Goal: Navigation & Orientation: Find specific page/section

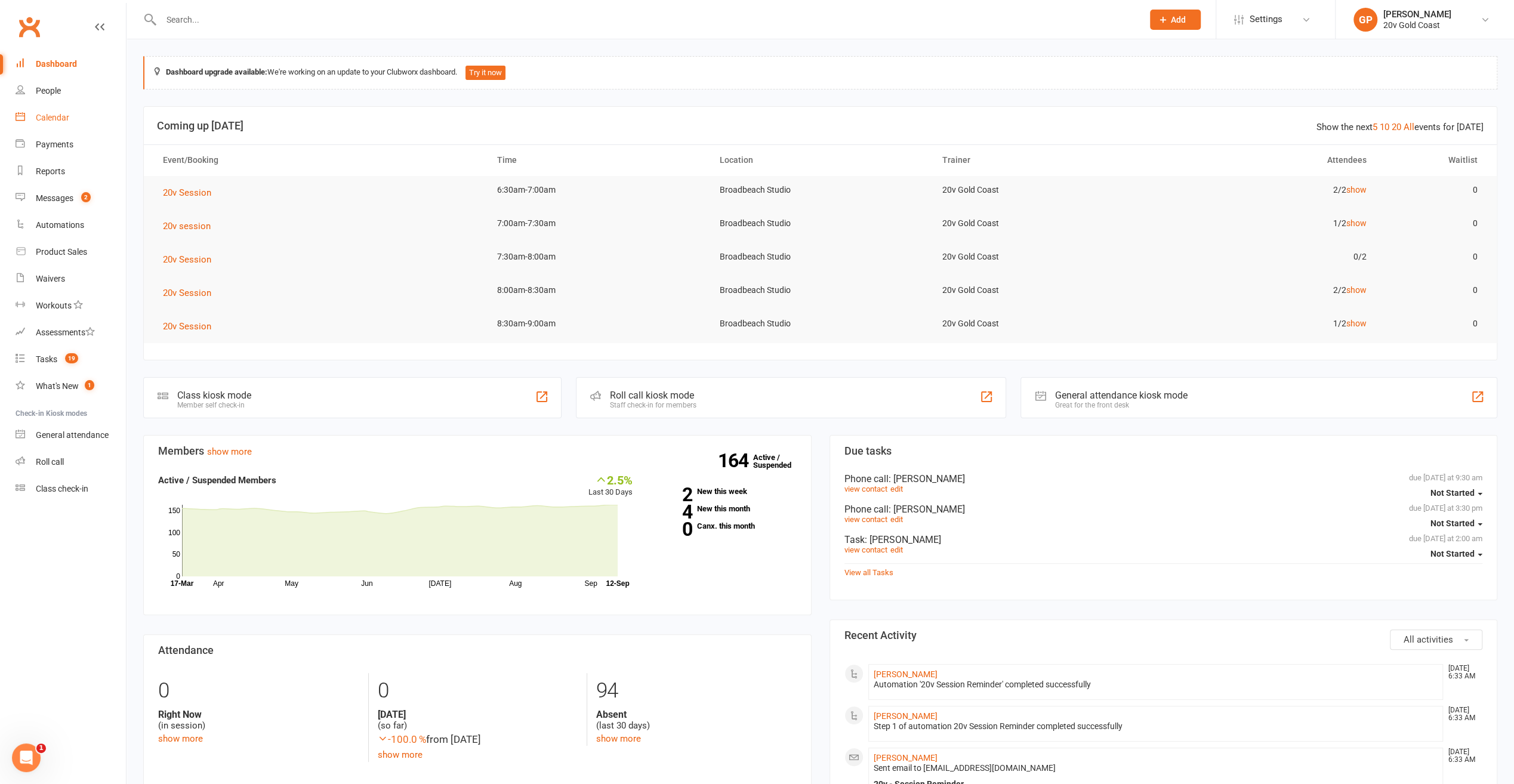
click at [72, 115] on link "Calendar" at bounding box center [70, 118] width 110 height 27
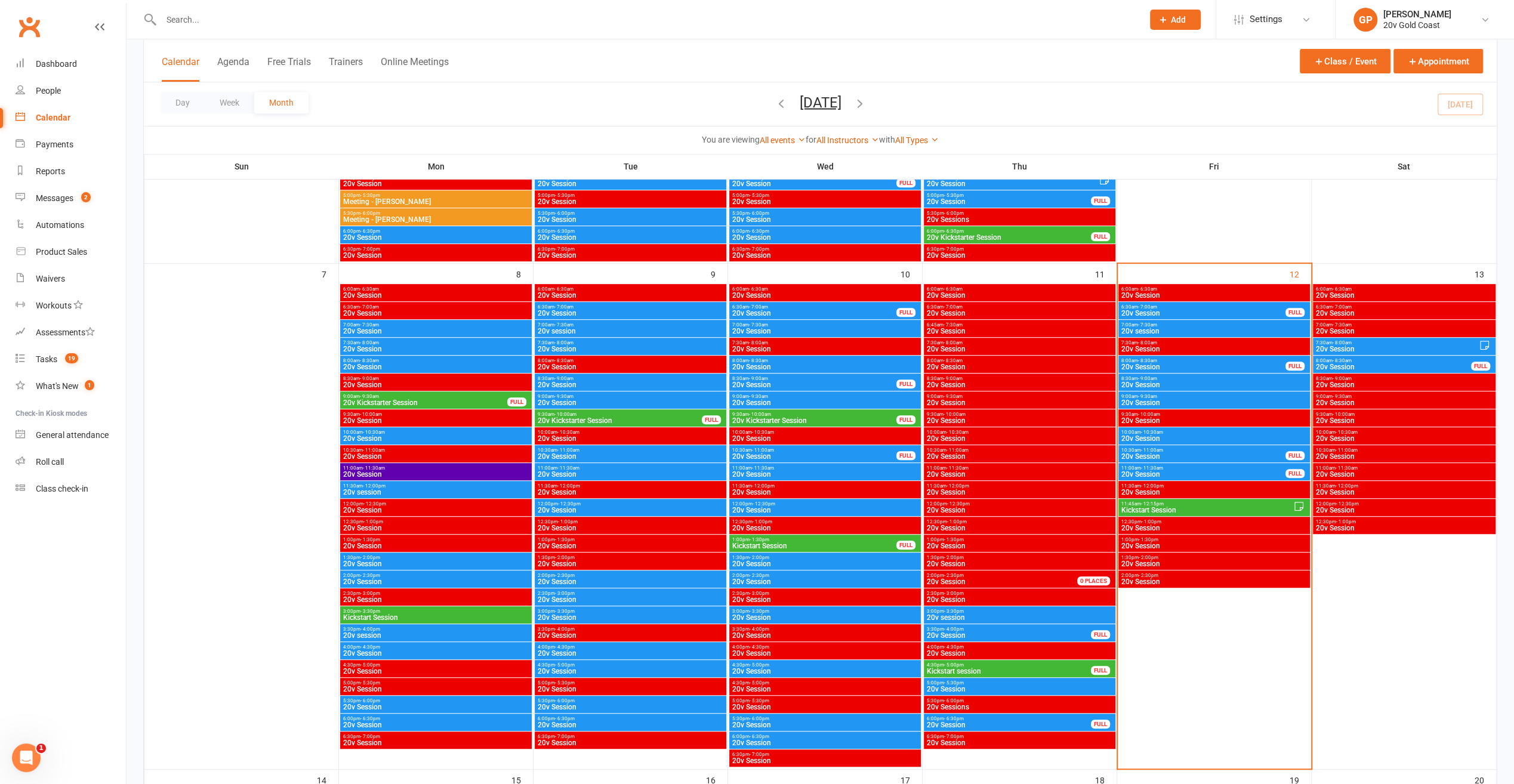
scroll to position [477, 0]
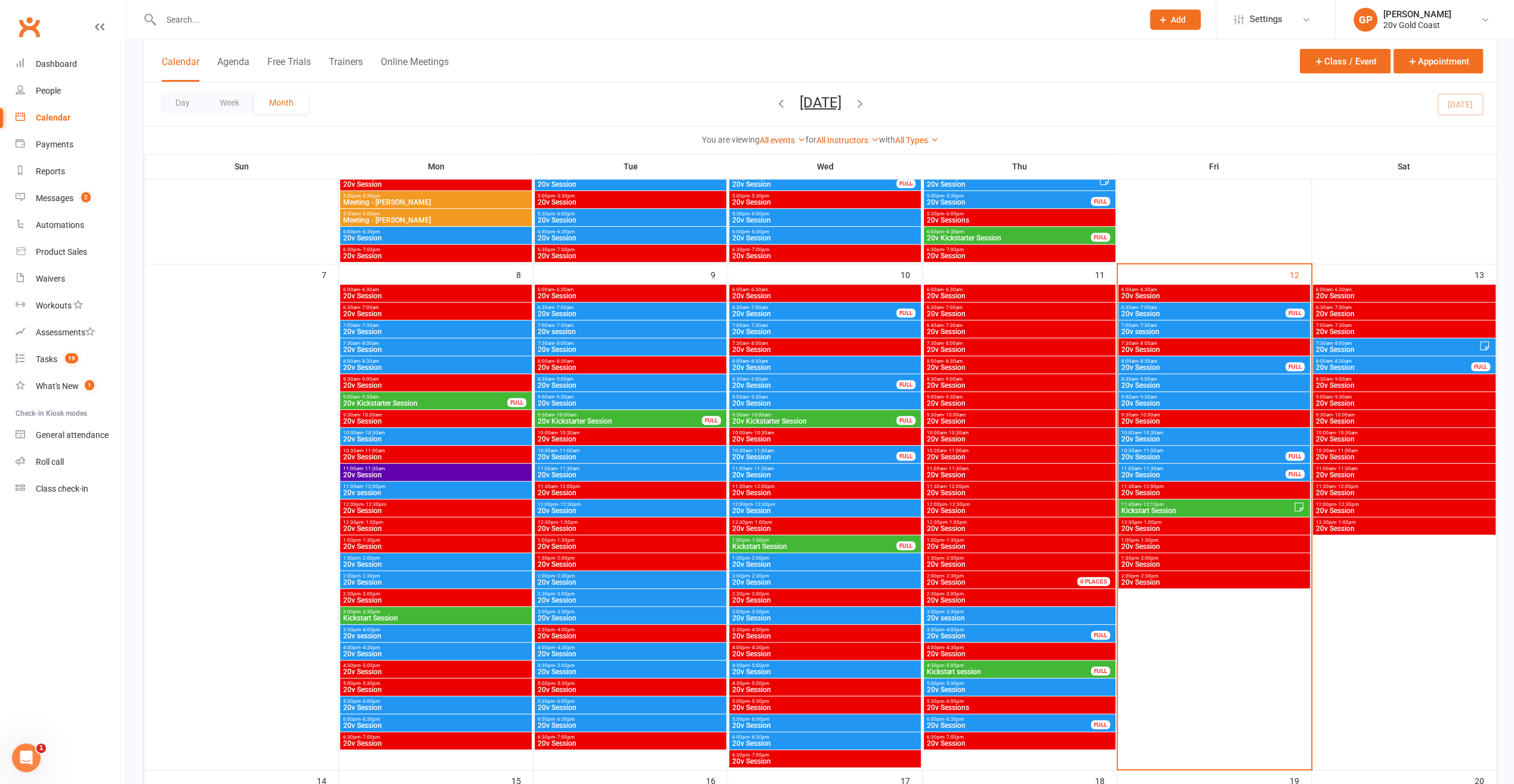
click at [1153, 507] on span "Kickstart Session" at bounding box center [1206, 510] width 173 height 8
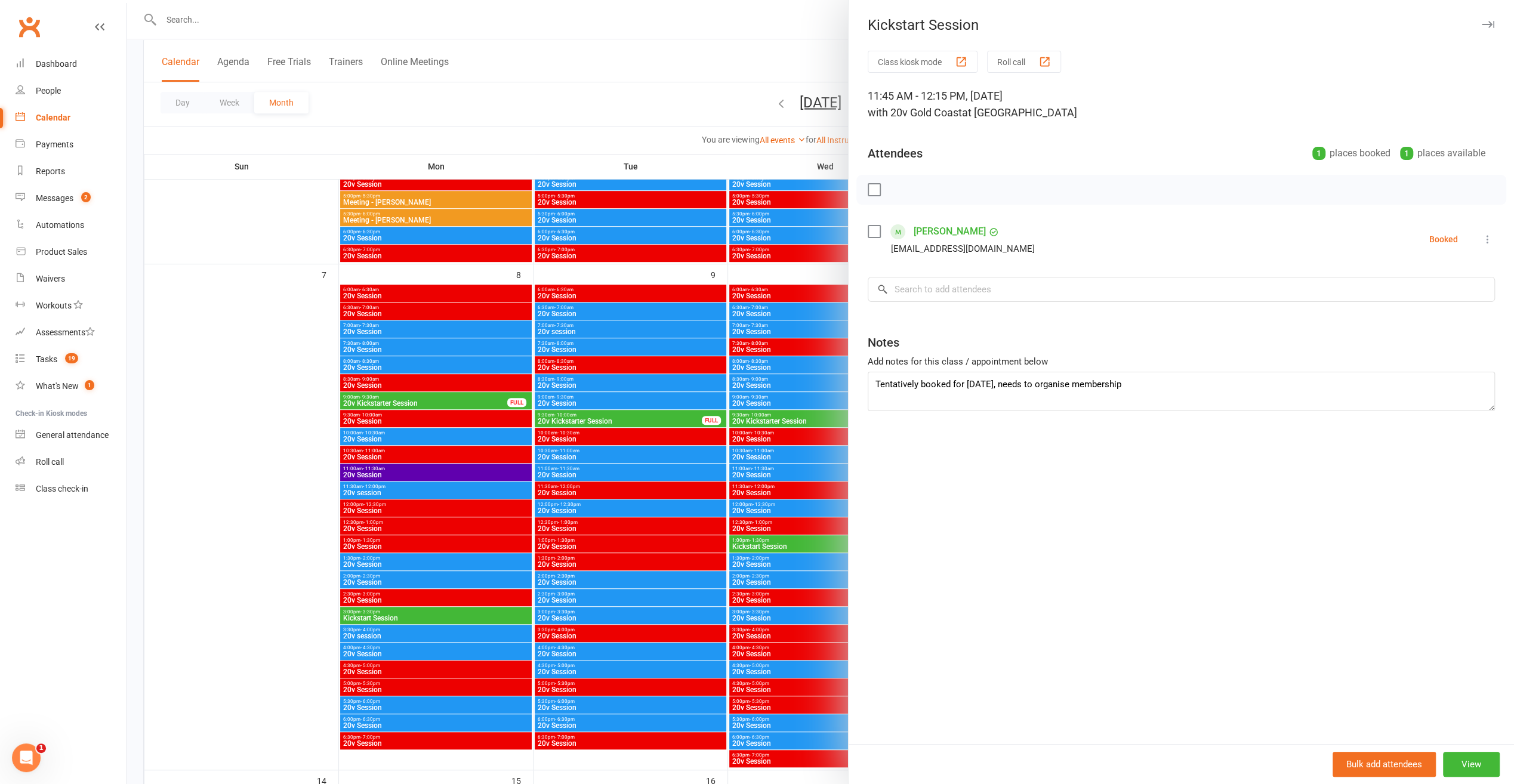
click at [788, 49] on div at bounding box center [820, 392] width 1388 height 784
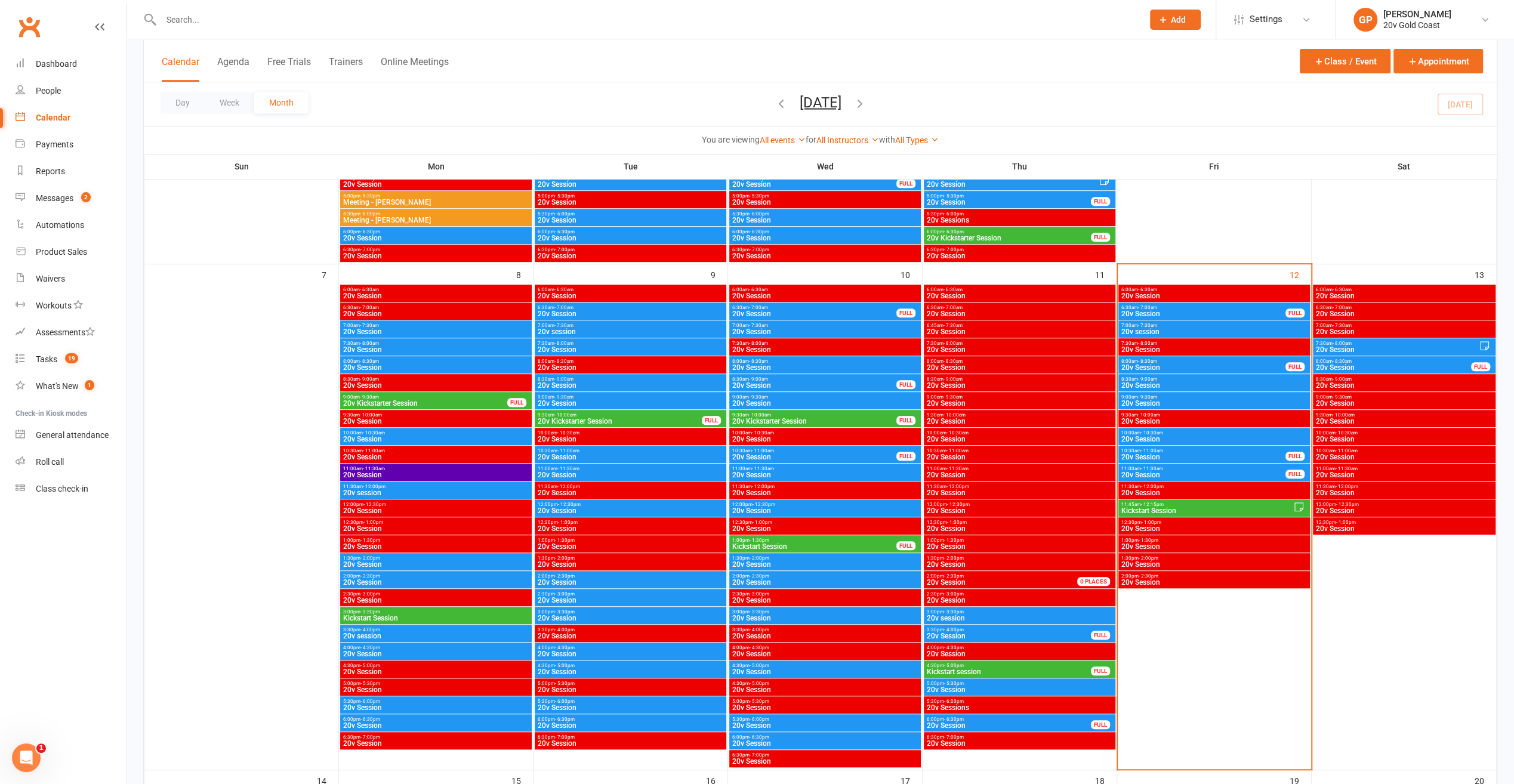
click at [1143, 431] on span "- 10:30am" at bounding box center [1153, 433] width 22 height 5
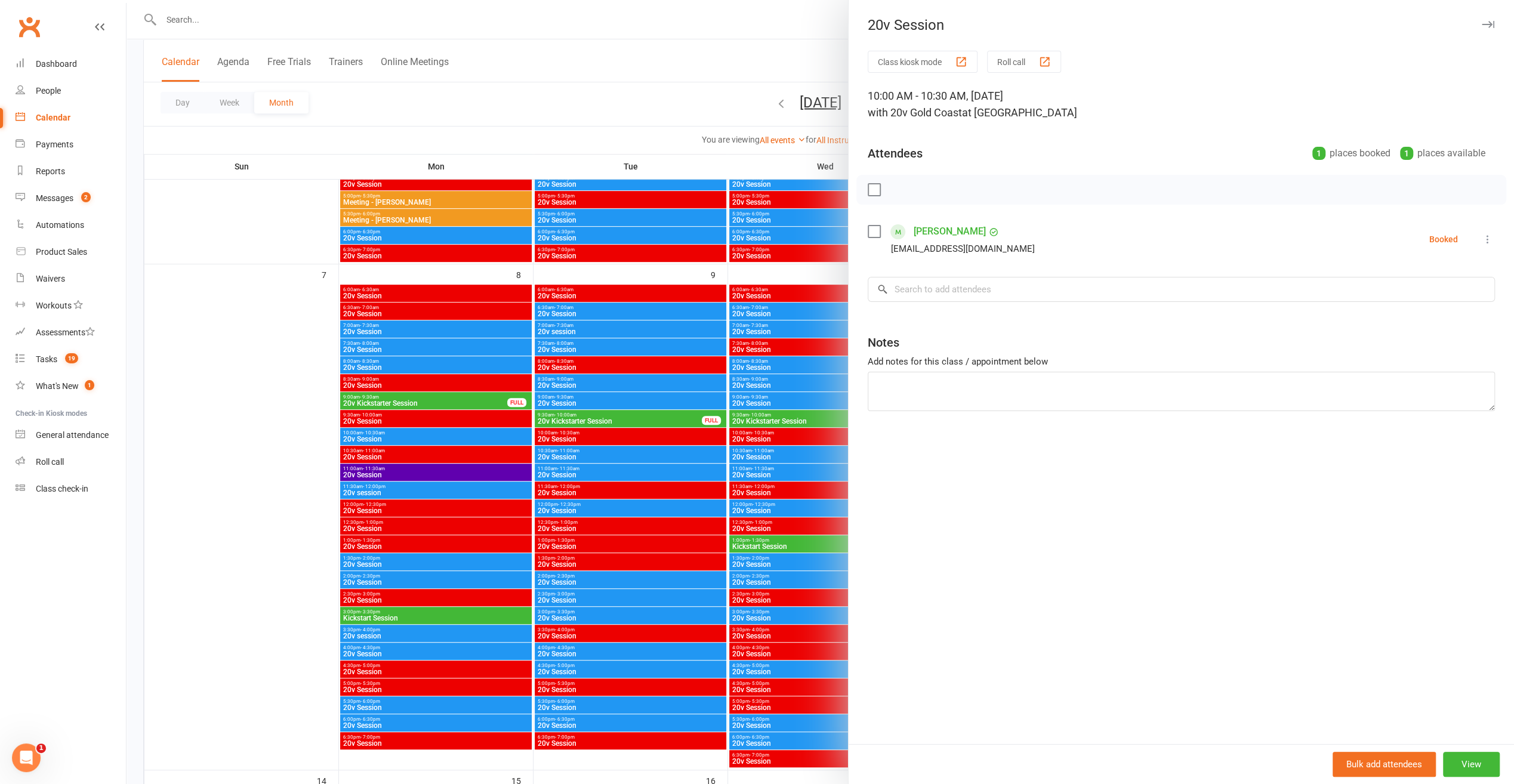
click at [1482, 26] on icon "button" at bounding box center [1488, 24] width 13 height 8
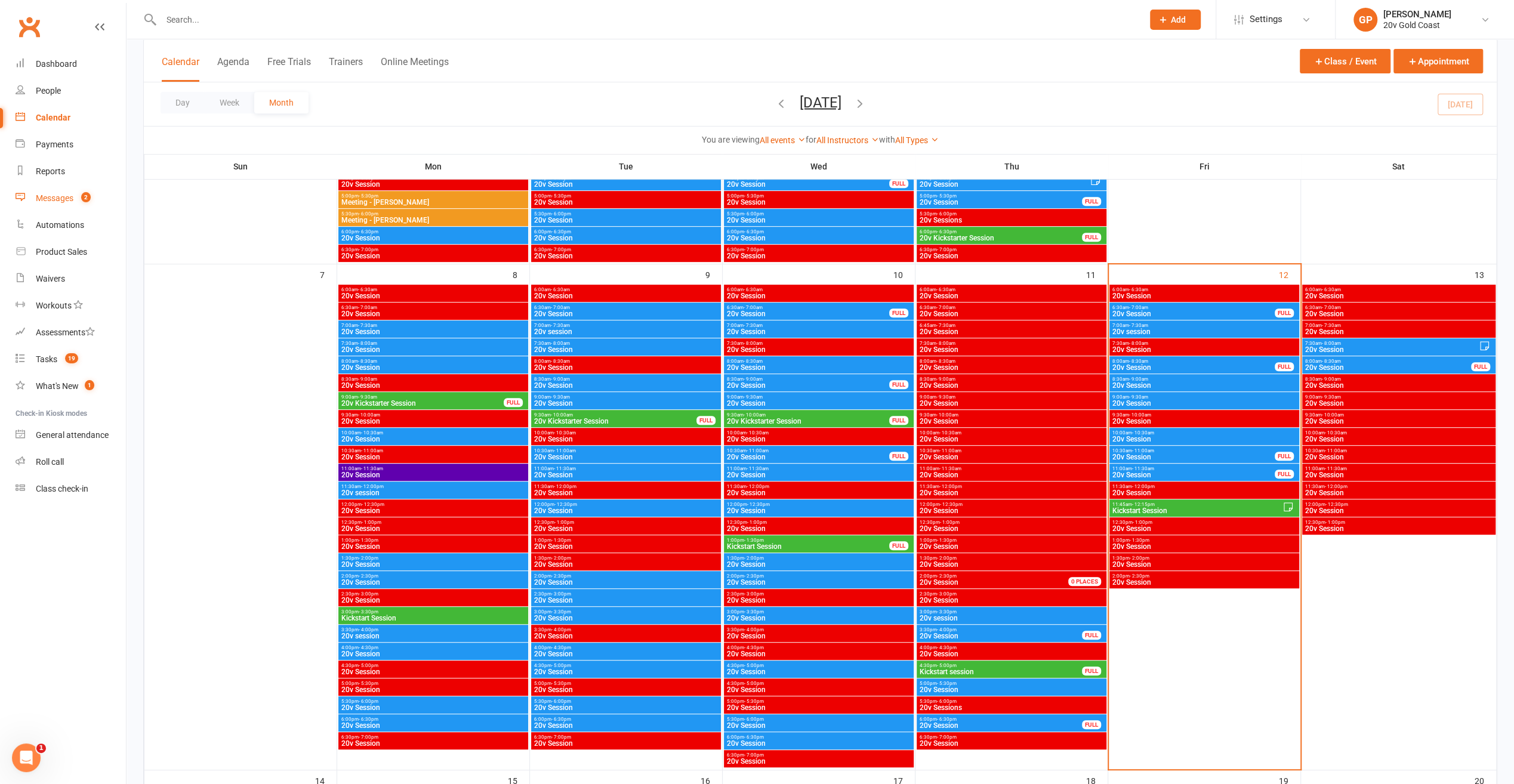
click at [52, 204] on link "Messages 2" at bounding box center [70, 199] width 110 height 27
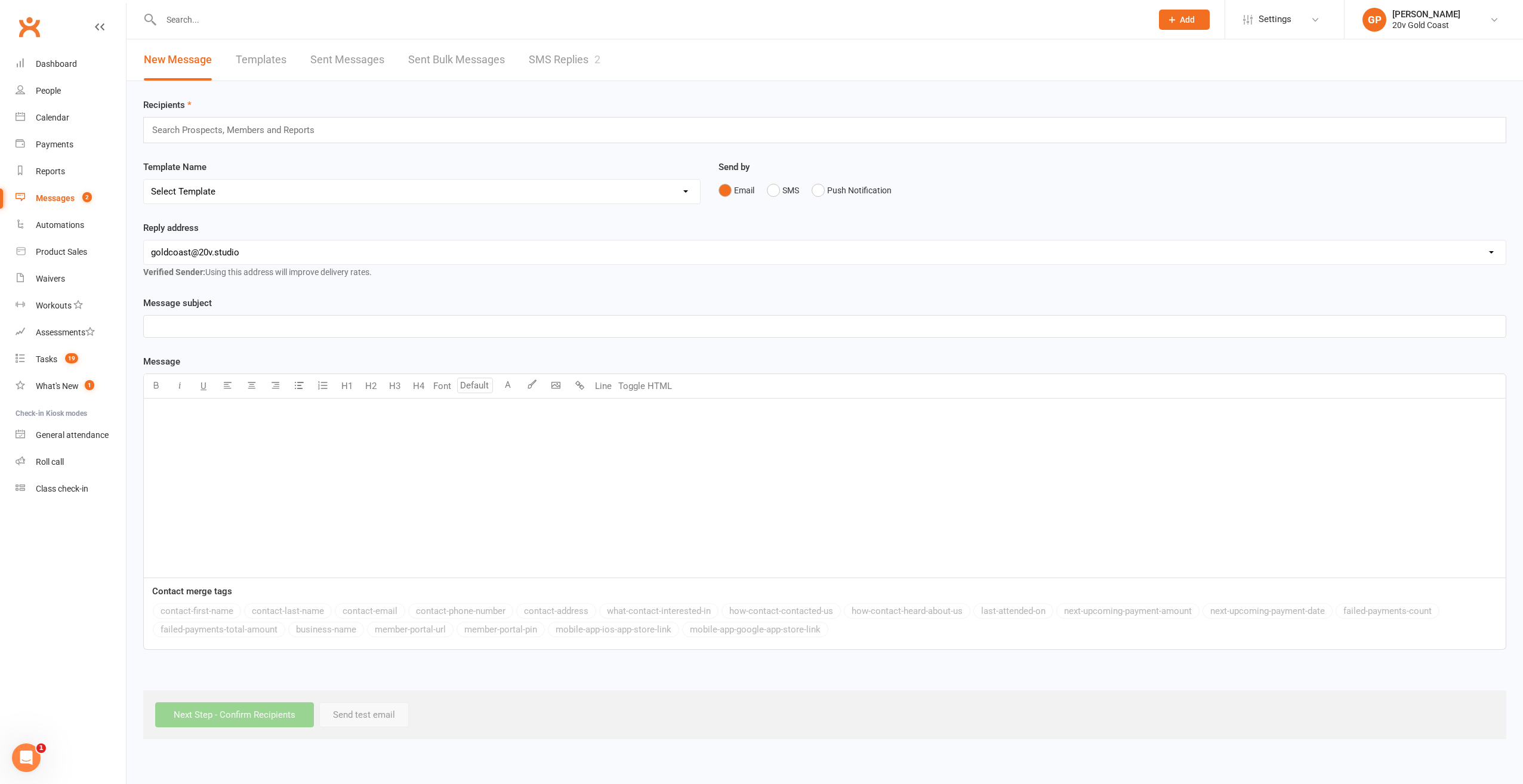
click at [553, 57] on link "SMS Replies 2" at bounding box center [564, 60] width 72 height 41
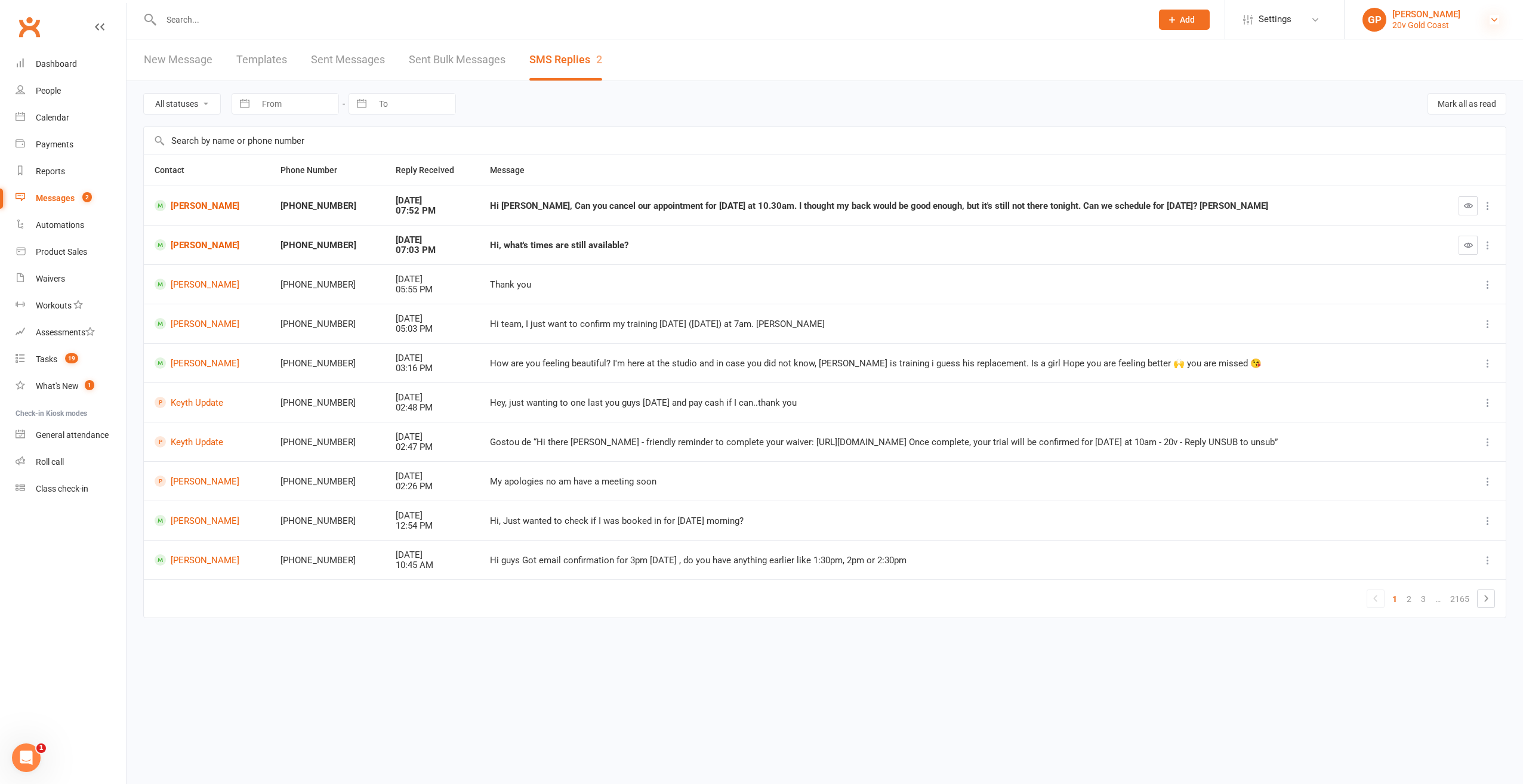
click at [1495, 23] on icon at bounding box center [1494, 19] width 9 height 9
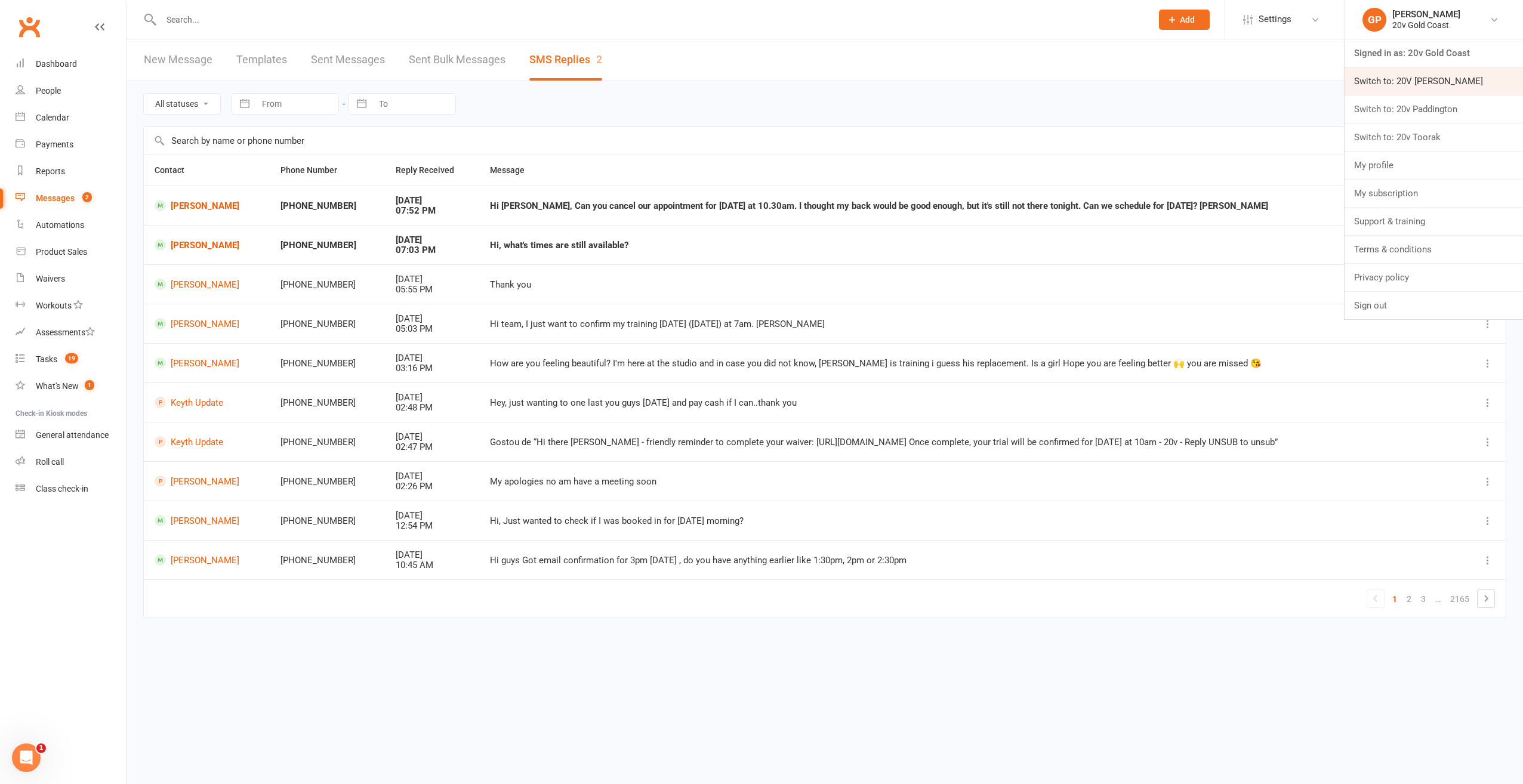
click at [1431, 79] on link "Switch to: 20V [PERSON_NAME]" at bounding box center [1434, 81] width 179 height 28
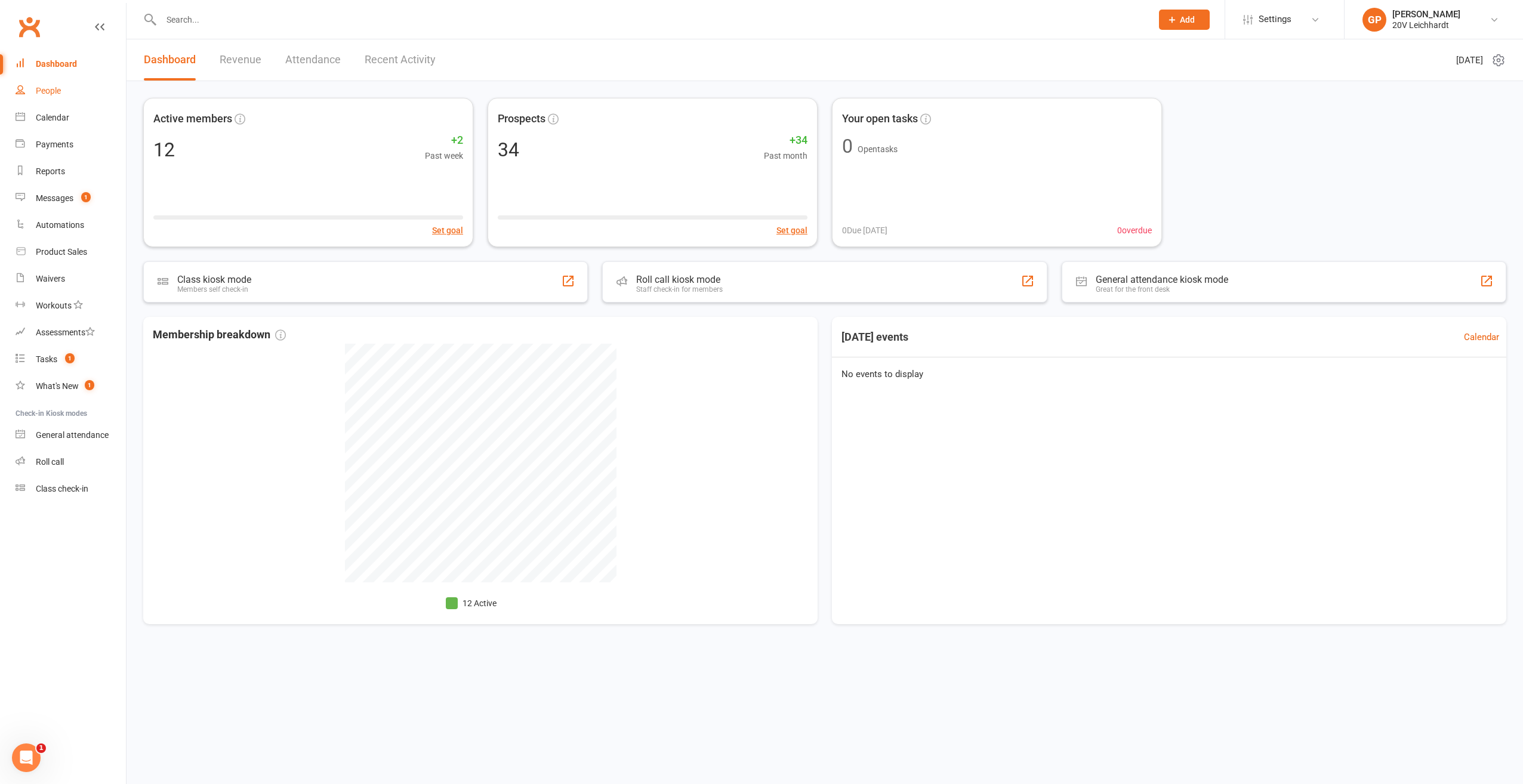
click at [48, 94] on div "People" at bounding box center [49, 90] width 25 height 9
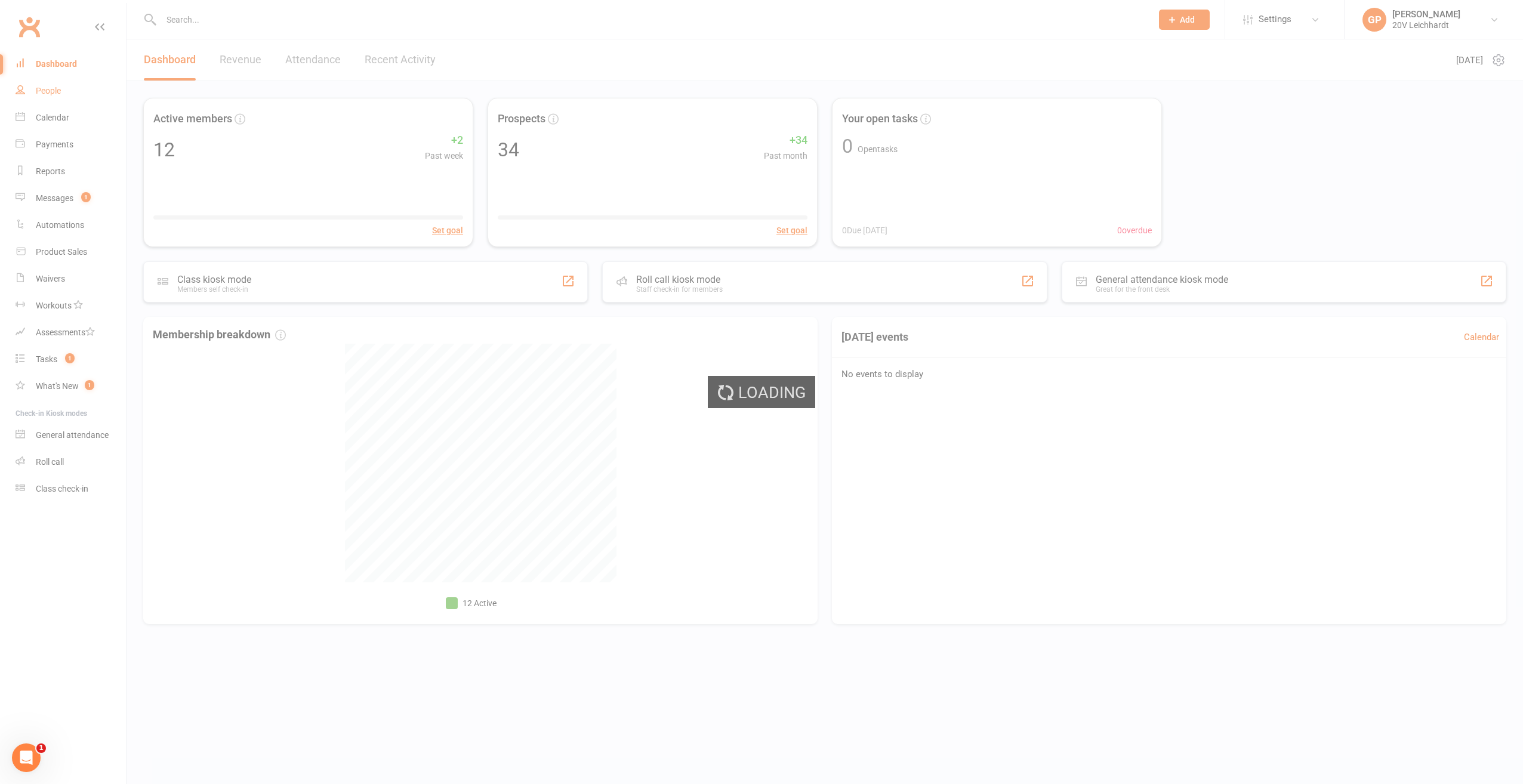
select select "25"
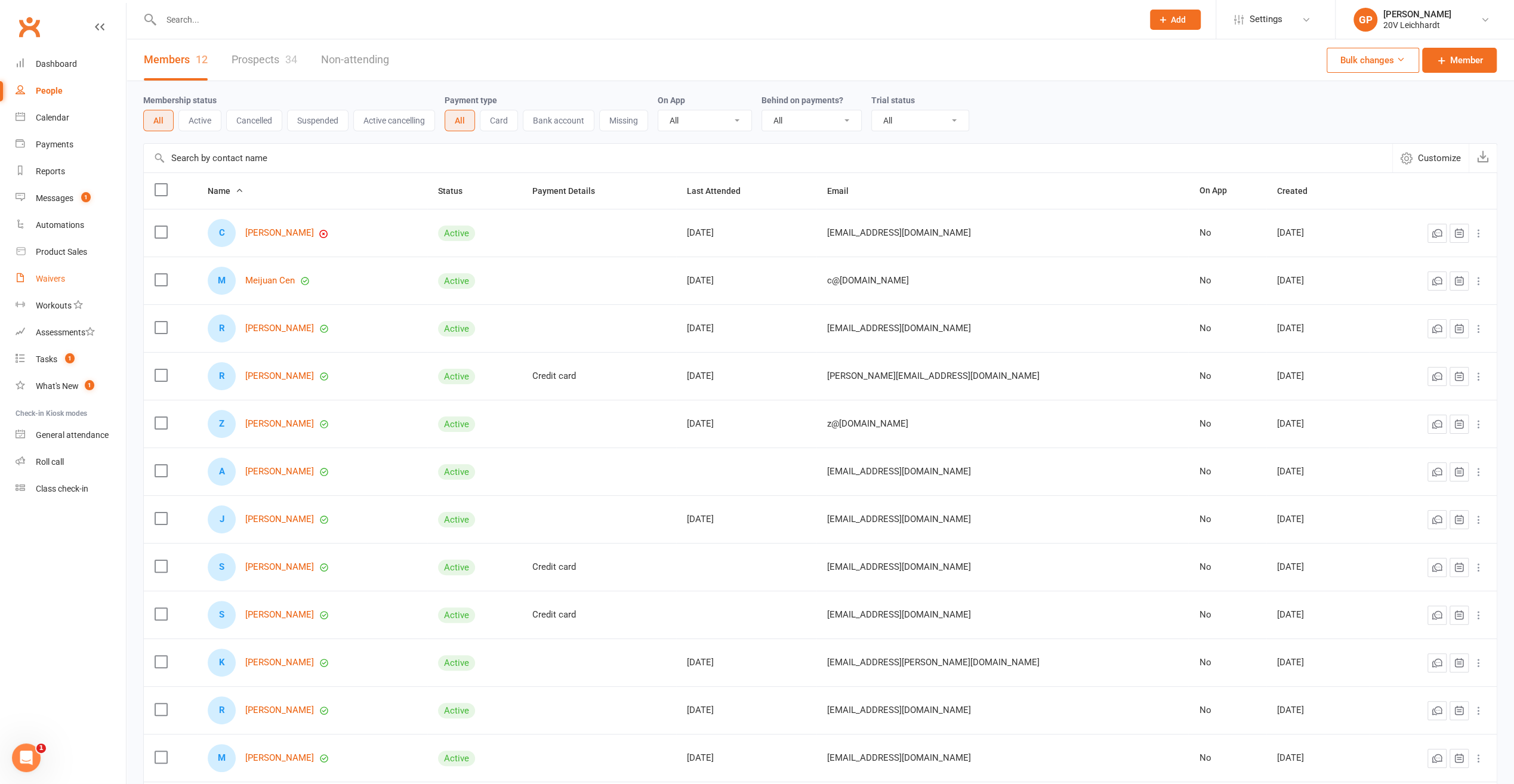
click at [51, 277] on div "Waivers" at bounding box center [51, 278] width 29 height 9
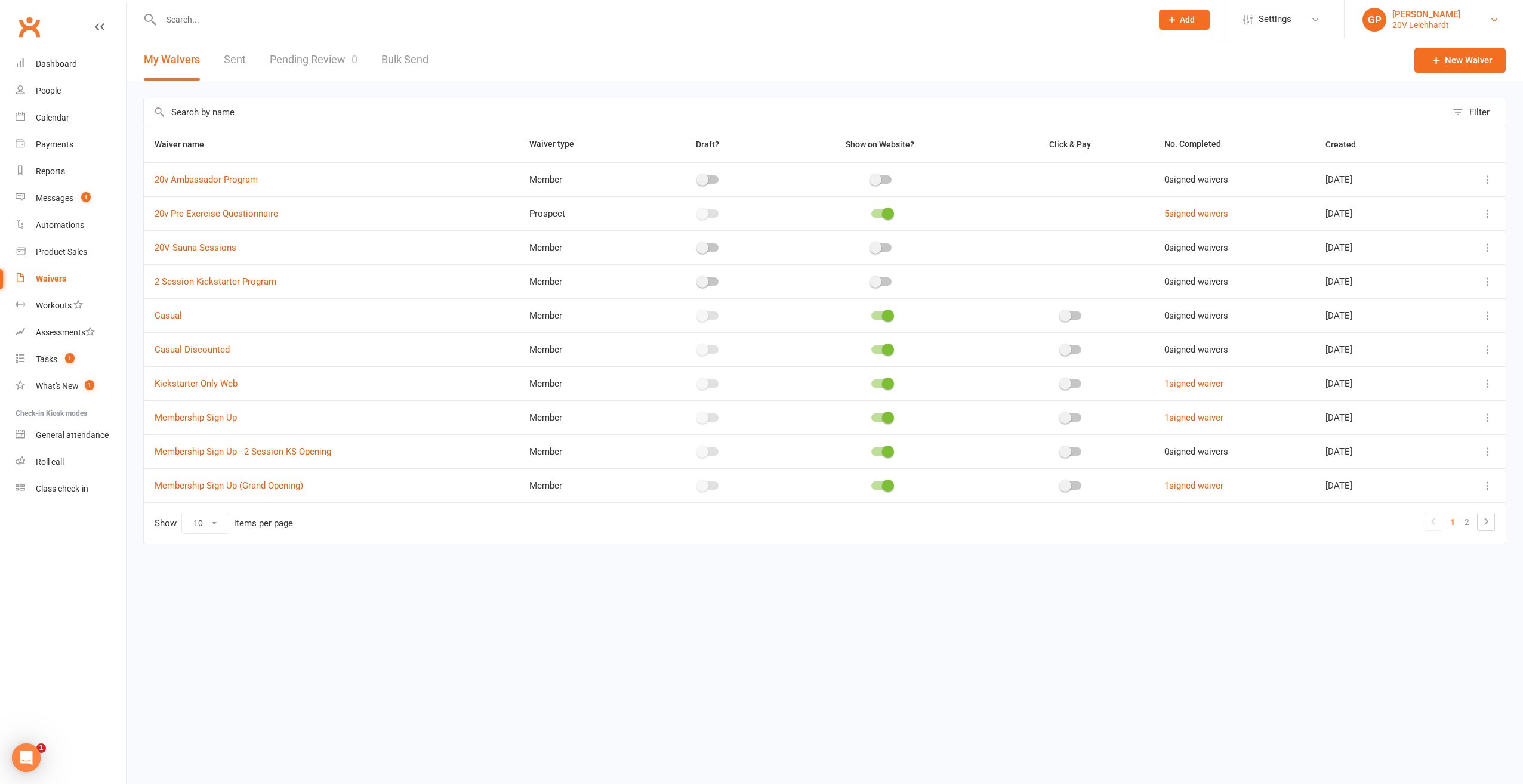
click at [1489, 16] on link "GP Graham Pearson 20V Leichhardt" at bounding box center [1433, 19] width 142 height 24
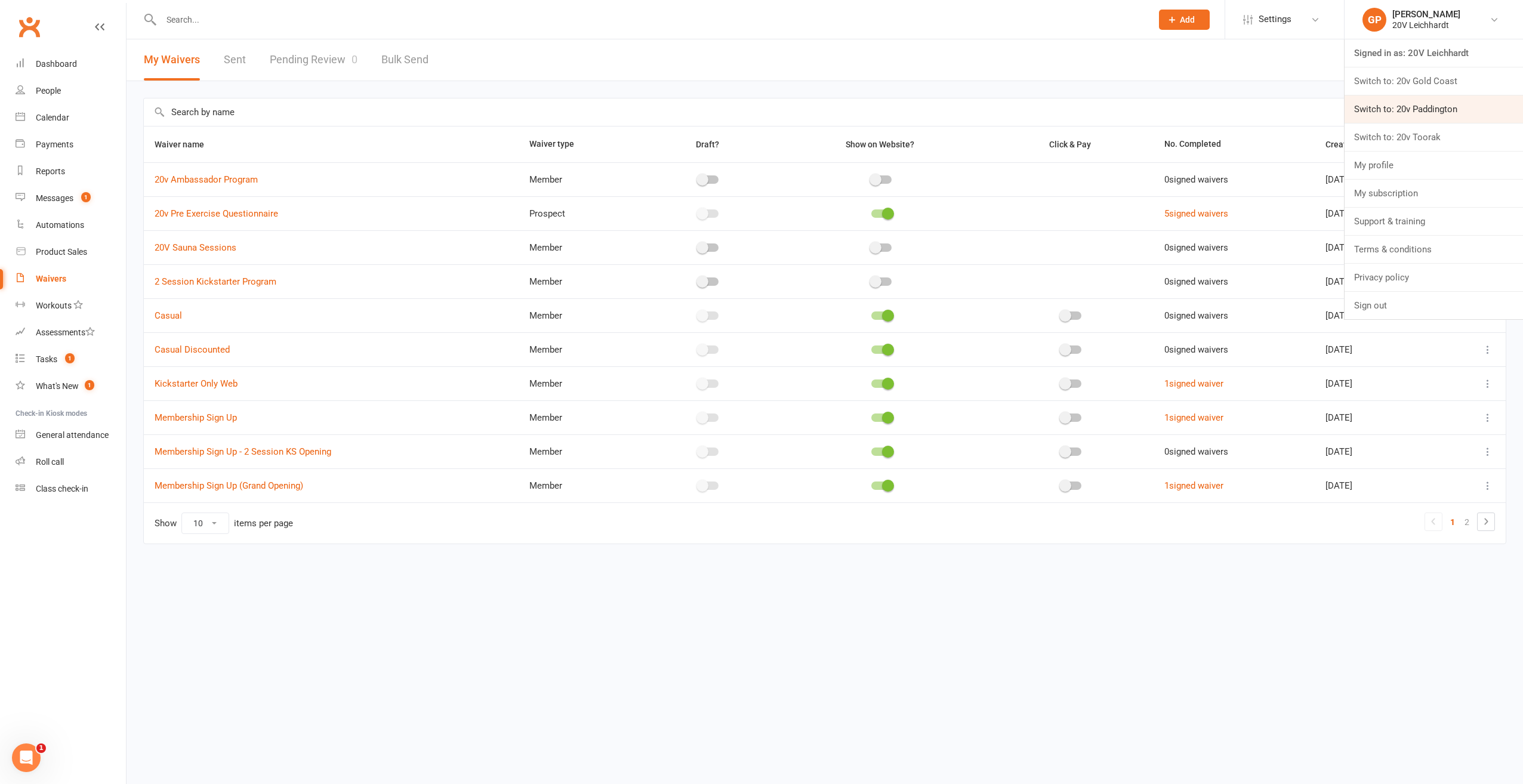
click at [1446, 106] on link "Switch to: 20v Paddington" at bounding box center [1434, 109] width 179 height 28
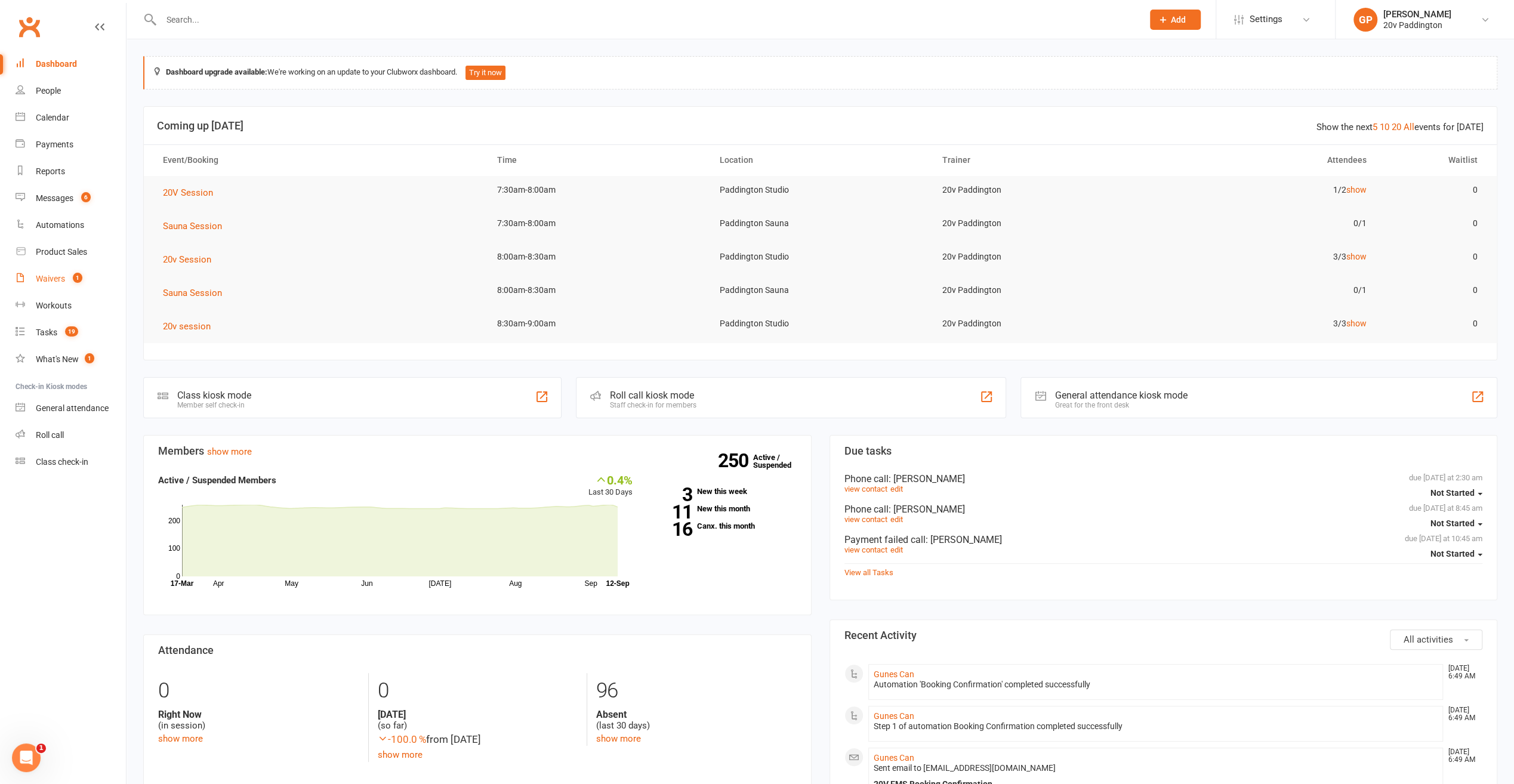
click at [63, 275] on div "Waivers" at bounding box center [51, 278] width 29 height 9
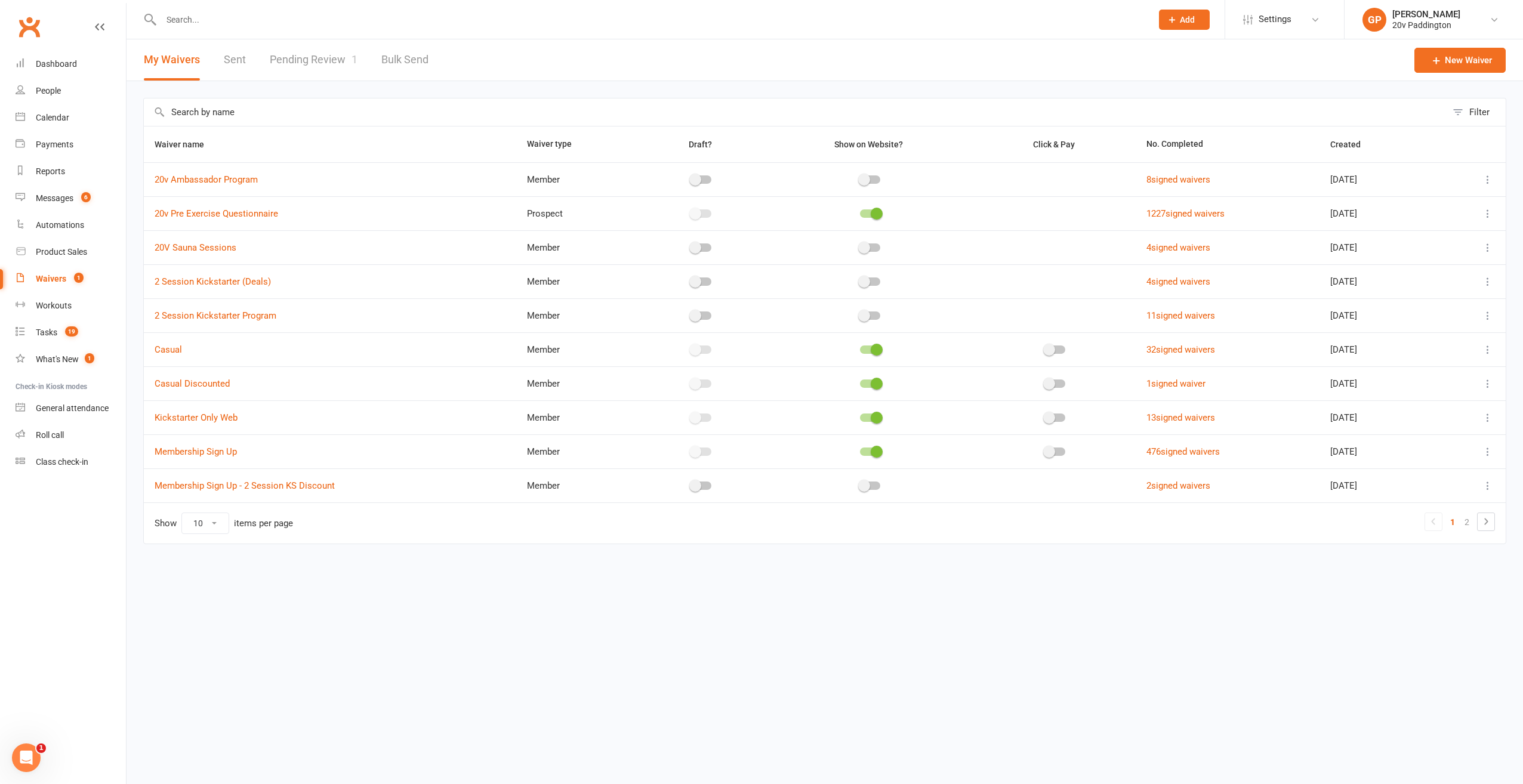
click at [308, 62] on link "Pending Review 1" at bounding box center [313, 60] width 88 height 41
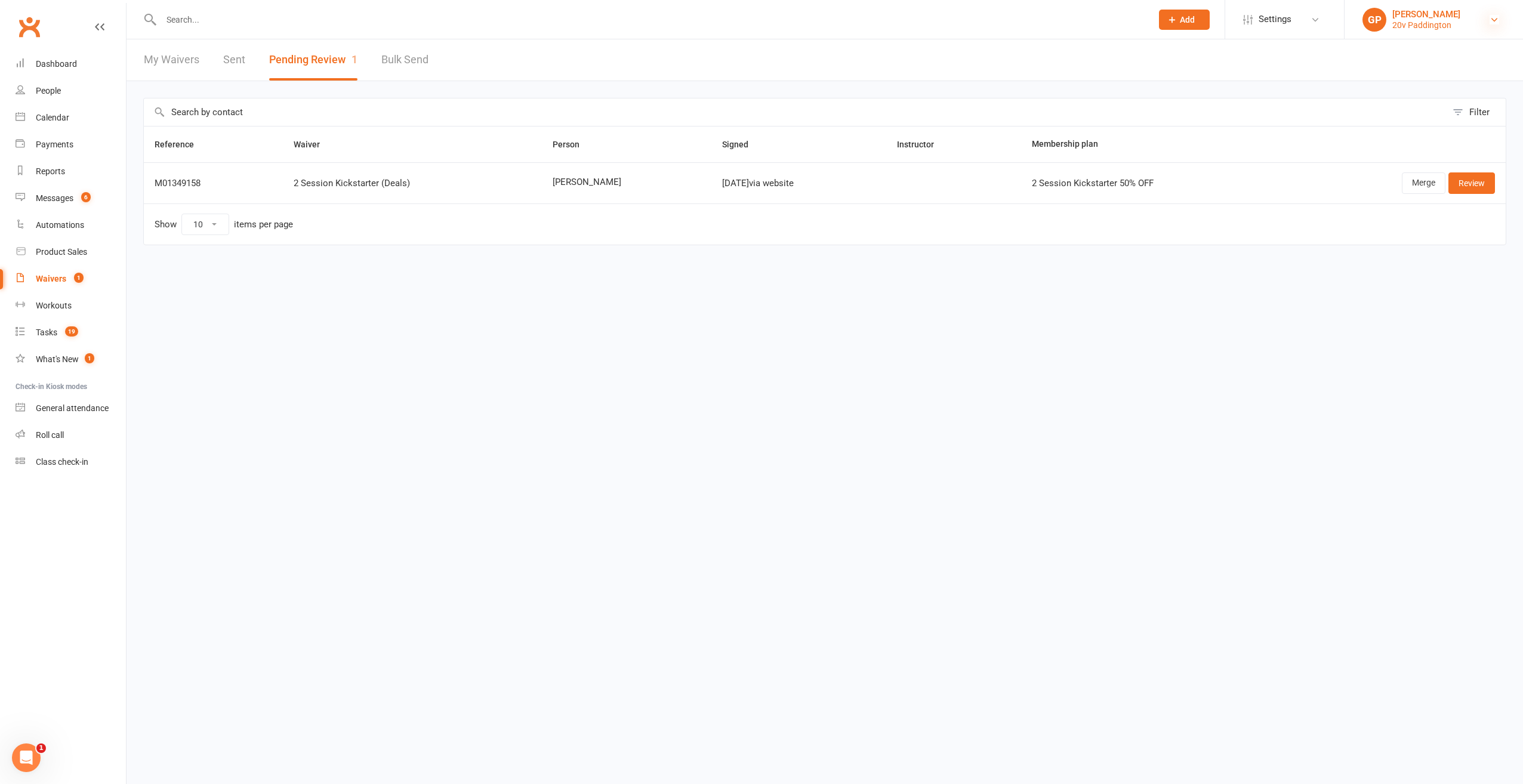
click at [1495, 22] on icon at bounding box center [1494, 19] width 9 height 9
click at [1431, 128] on link "Switch to: 20v Toorak" at bounding box center [1434, 137] width 179 height 28
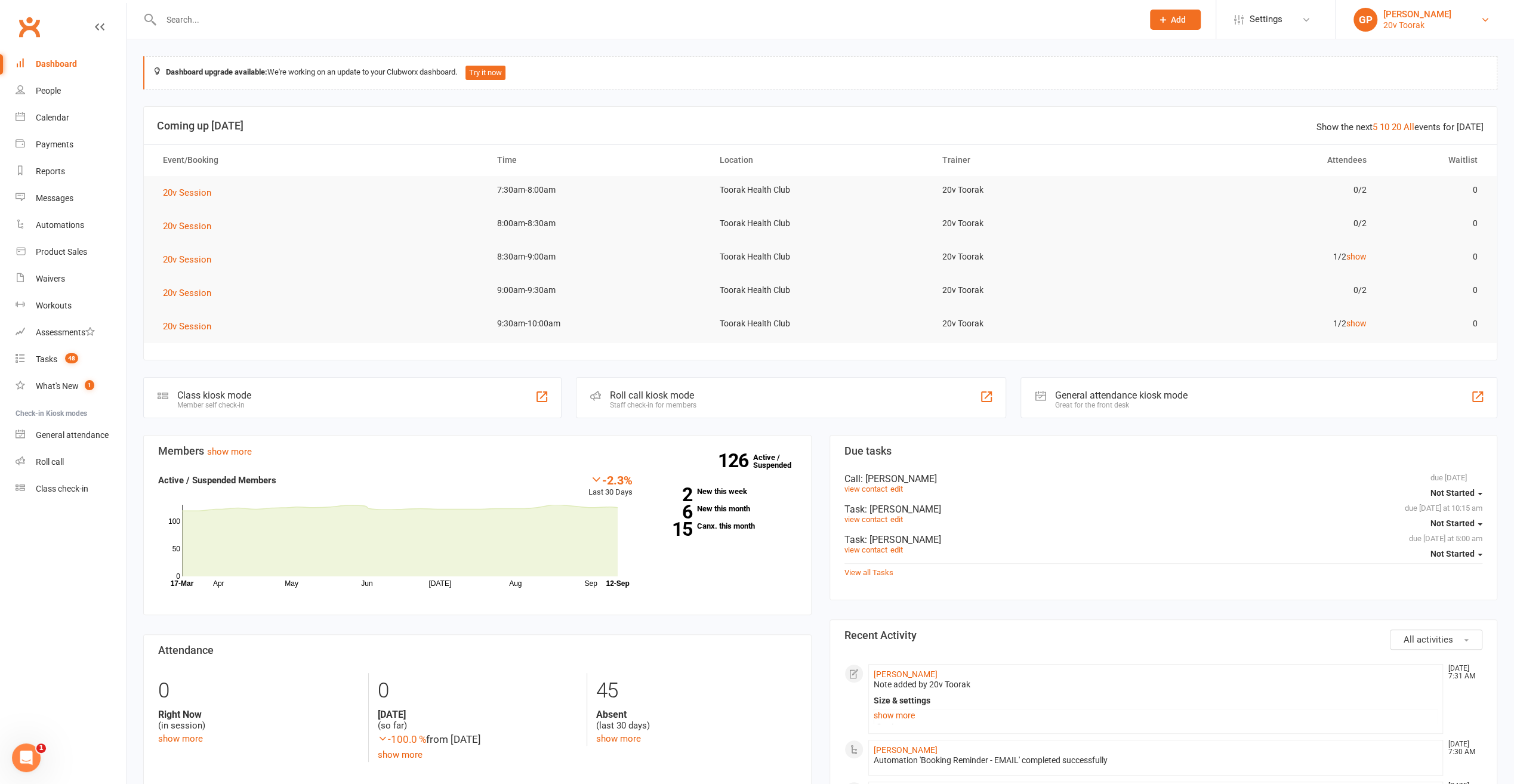
click at [1494, 17] on link "GP Graham Pearson 20v Toorak" at bounding box center [1425, 19] width 142 height 24
click at [1447, 77] on link "Switch to: 20v Gold Coast" at bounding box center [1426, 81] width 179 height 28
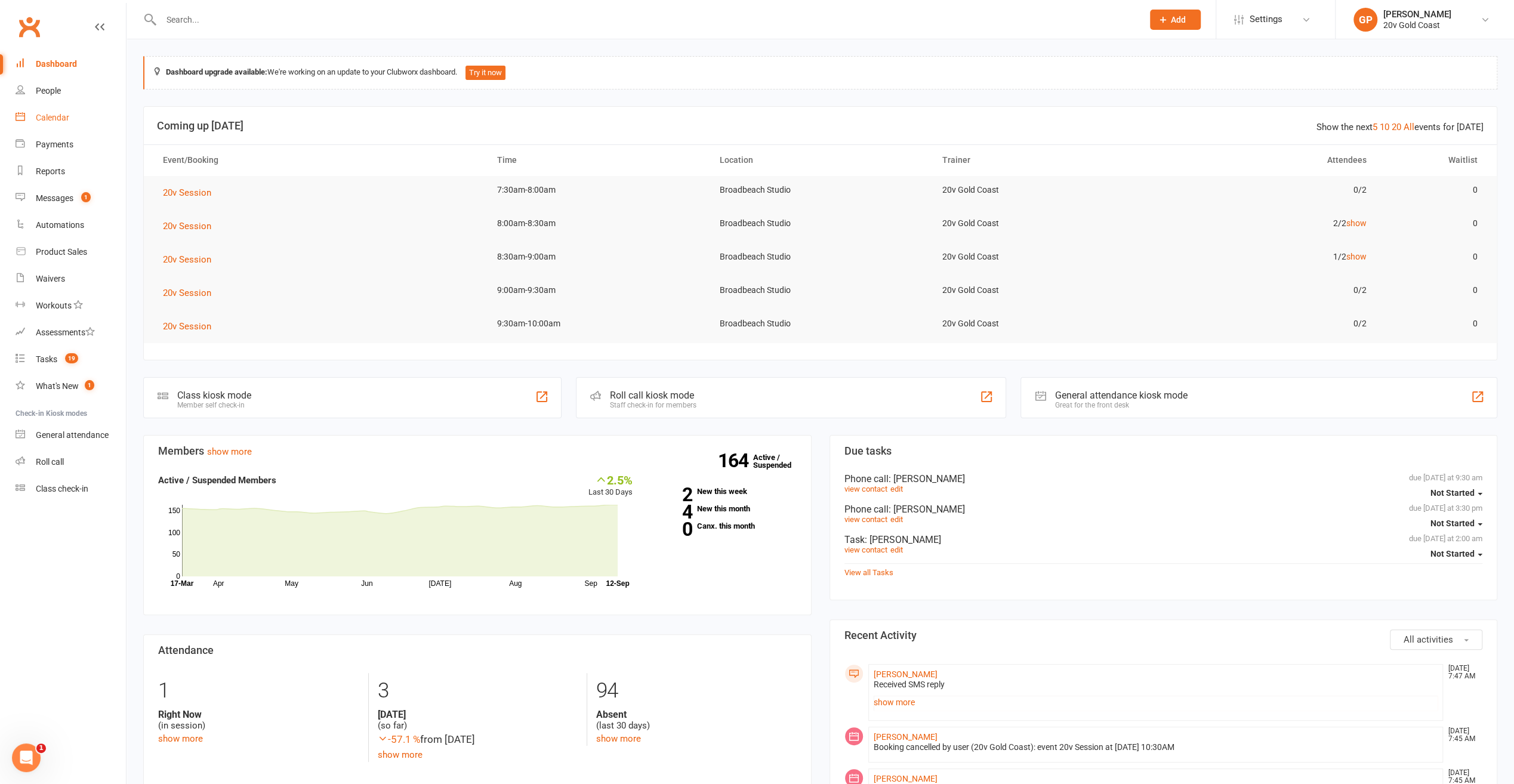
click at [51, 114] on div "Calendar" at bounding box center [53, 117] width 34 height 9
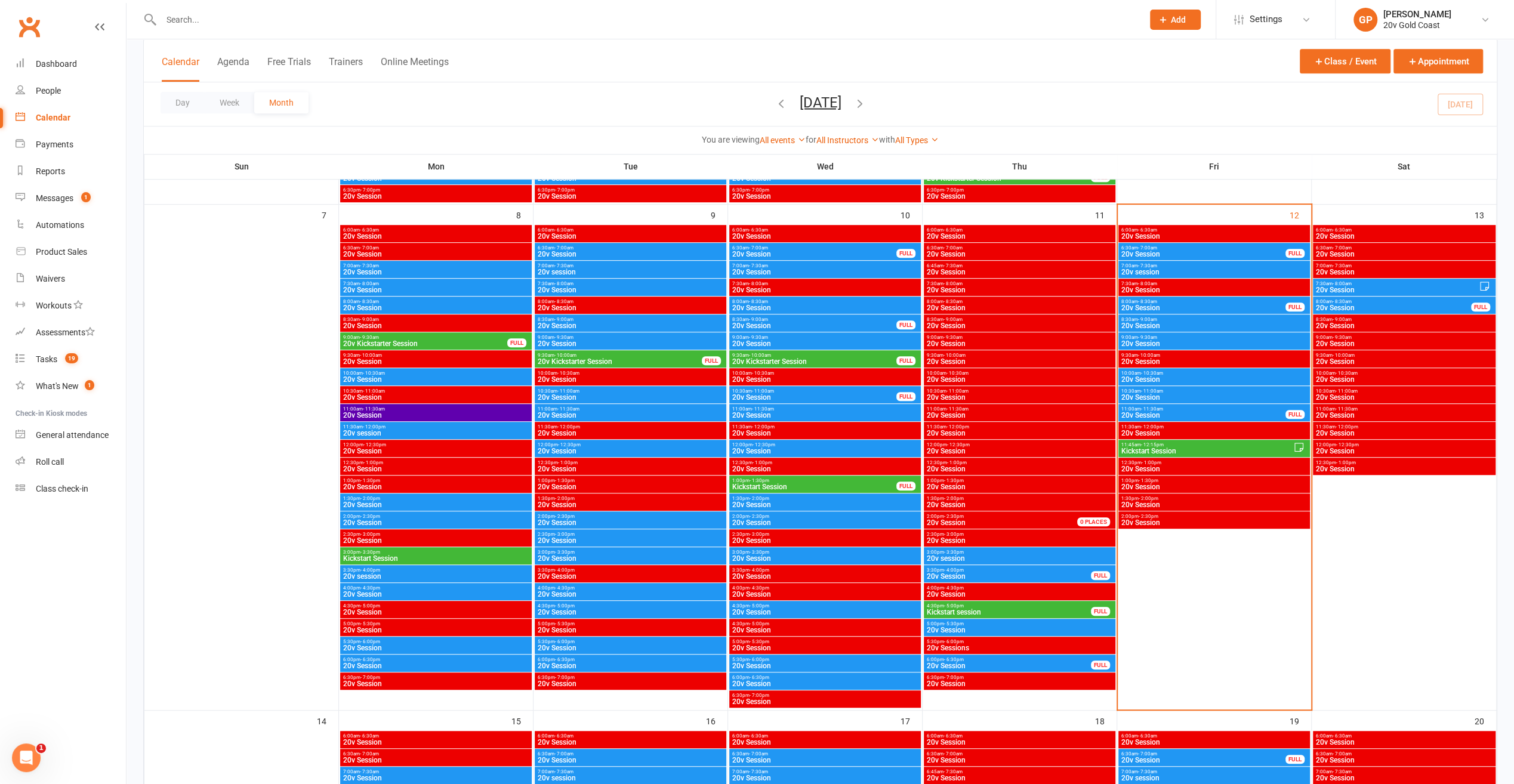
scroll to position [477, 0]
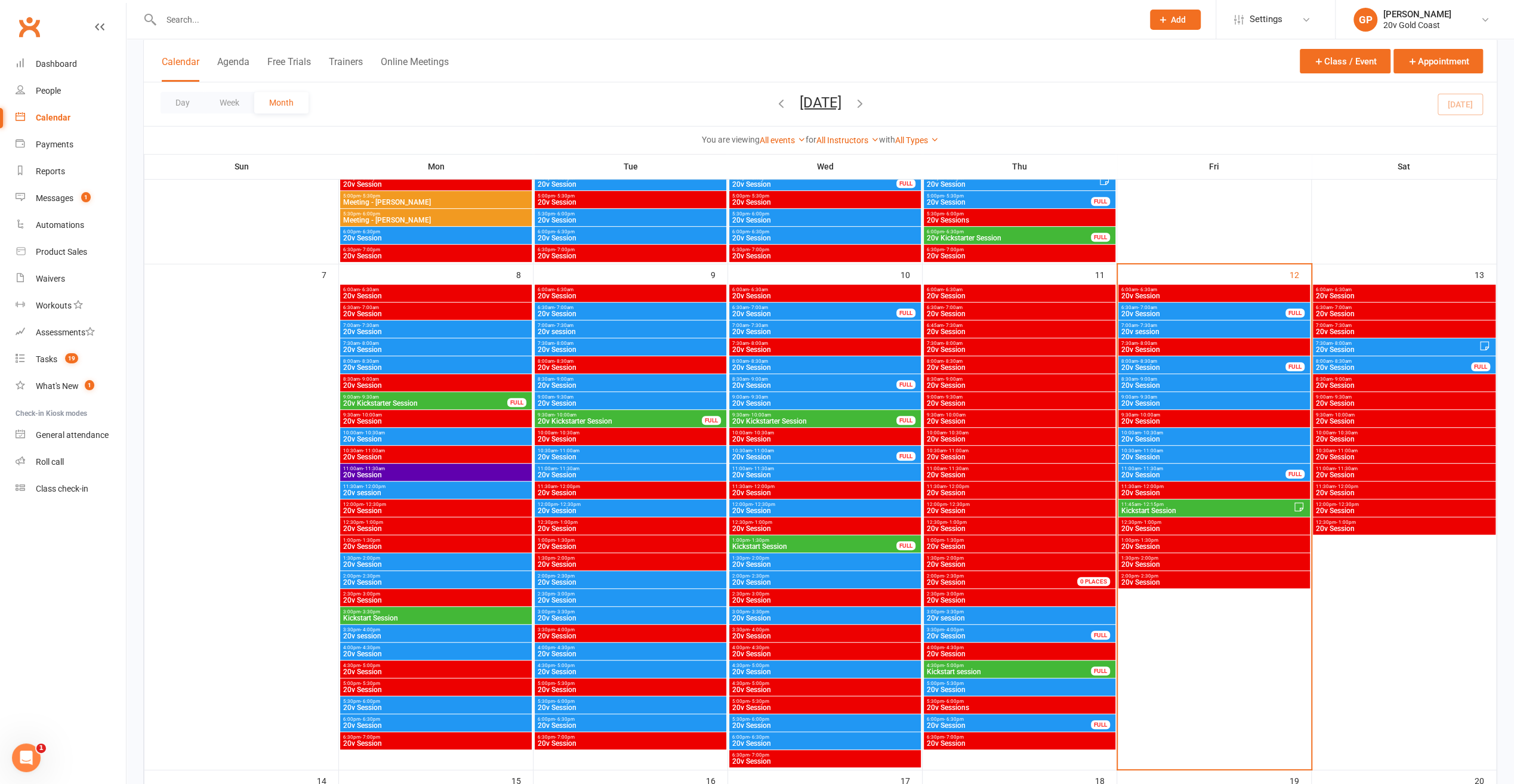
click at [1223, 504] on span "11:45am - 12:15pm" at bounding box center [1206, 504] width 173 height 5
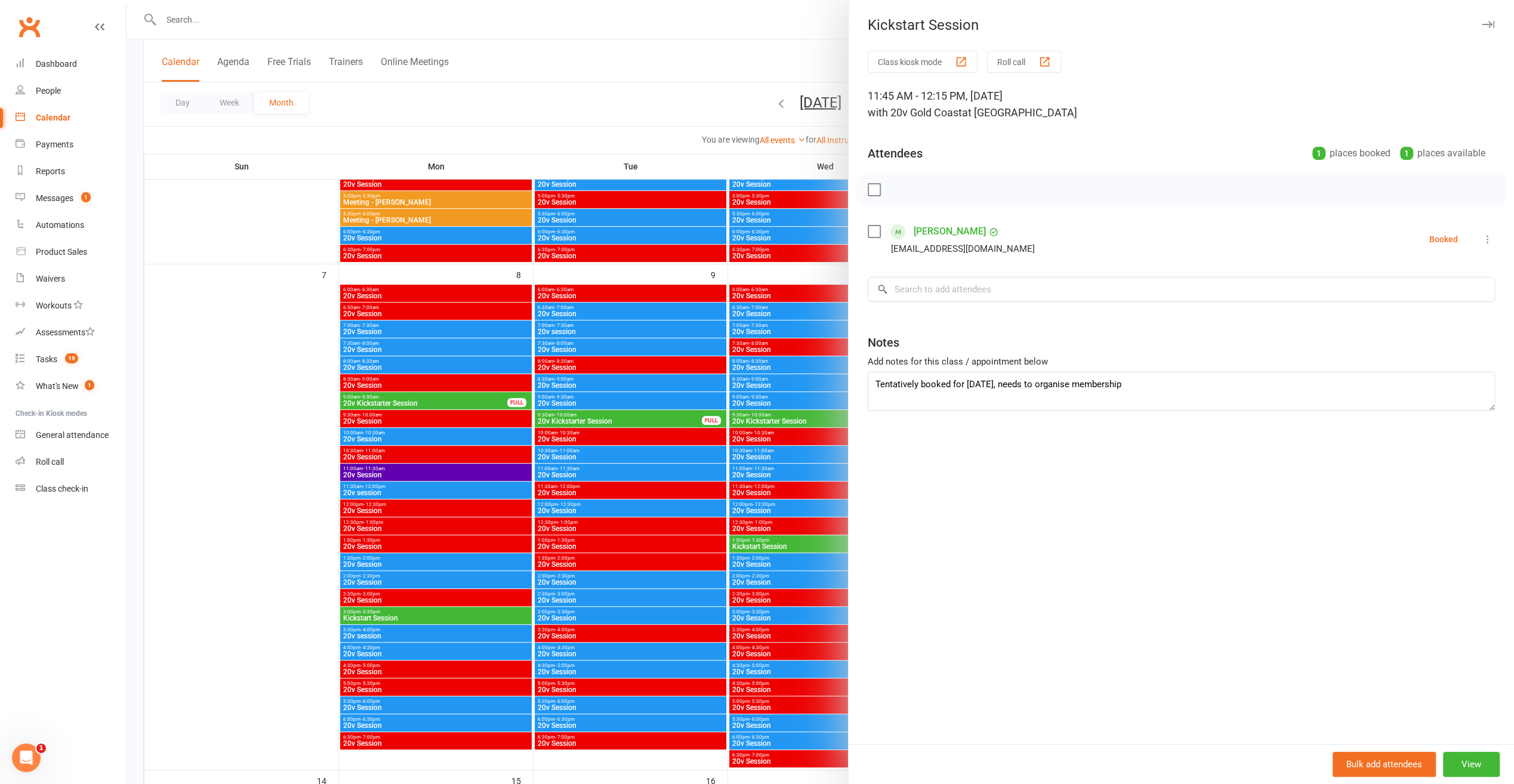
click at [1482, 25] on icon "button" at bounding box center [1488, 24] width 13 height 8
